Goal: Task Accomplishment & Management: Use online tool/utility

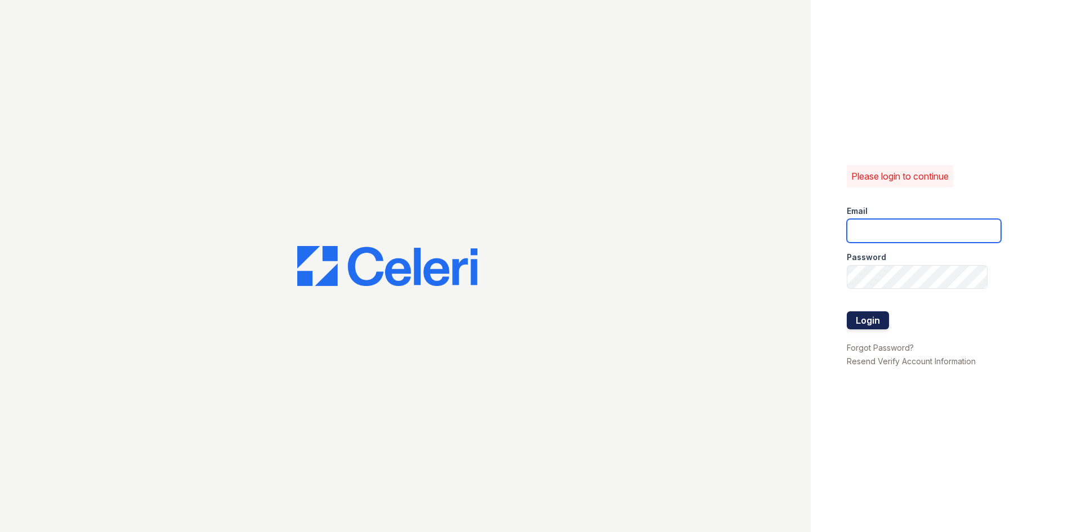
type input "[DOMAIN_NAME][EMAIL_ADDRESS][DOMAIN_NAME]"
click at [864, 325] on button "Login" at bounding box center [868, 320] width 42 height 18
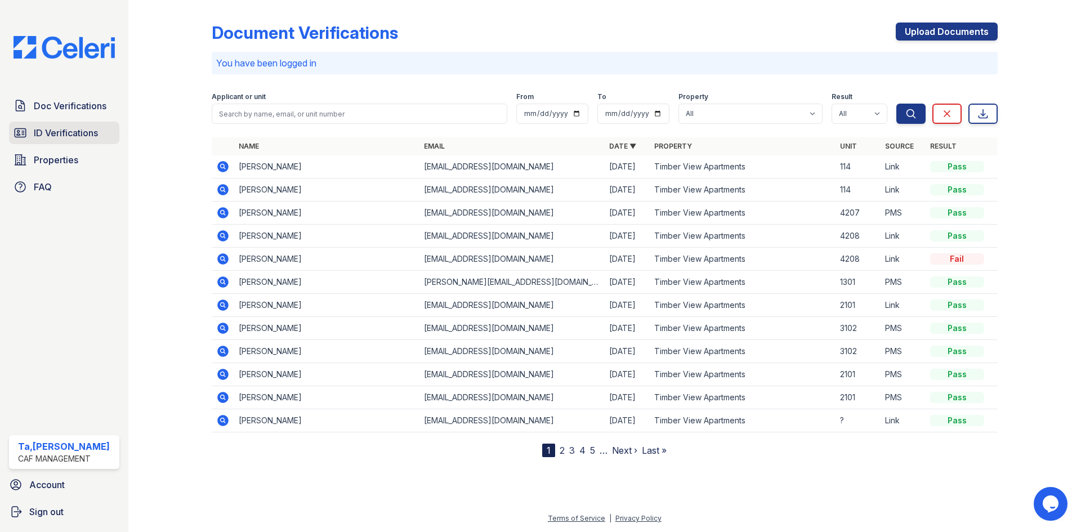
click at [64, 129] on span "ID Verifications" at bounding box center [66, 133] width 64 height 14
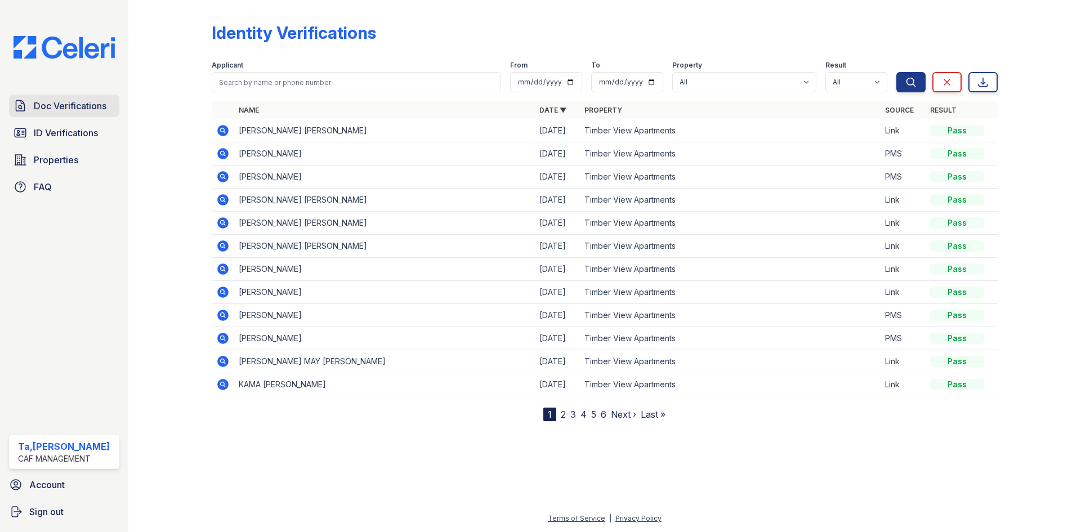
drag, startPoint x: 64, startPoint y: 123, endPoint x: 64, endPoint y: 115, distance: 8.4
click at [64, 115] on link "Doc Verifications" at bounding box center [64, 106] width 110 height 23
